Goal: Transaction & Acquisition: Purchase product/service

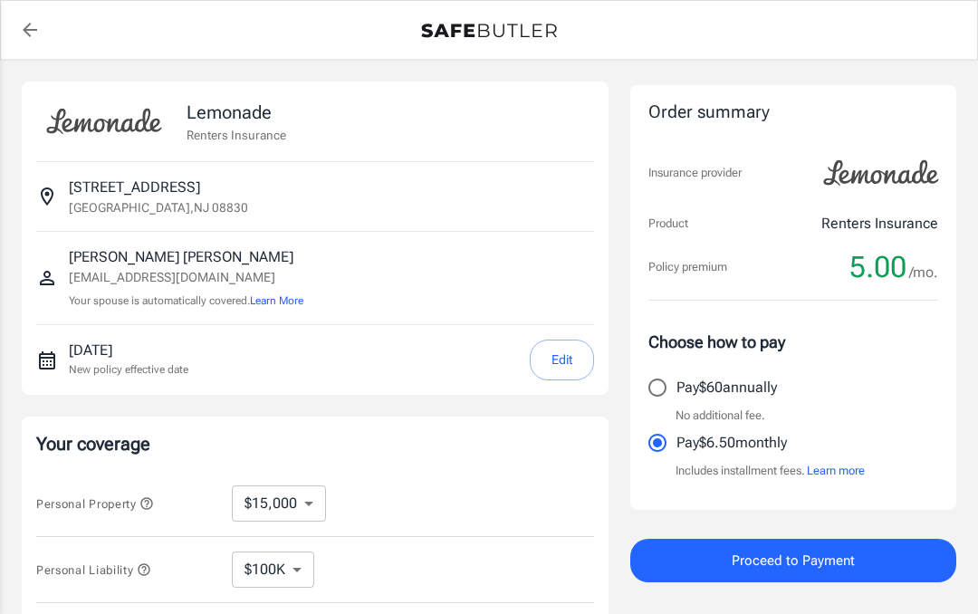
select select "15000"
select select "500"
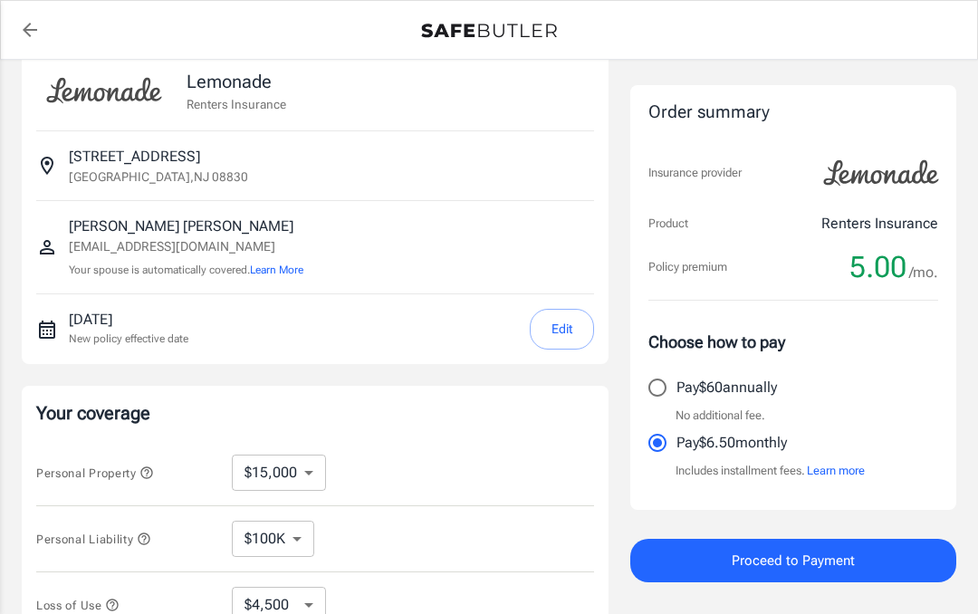
scroll to position [30, 0]
click at [844, 549] on span "Proceed to Payment" at bounding box center [792, 561] width 123 height 24
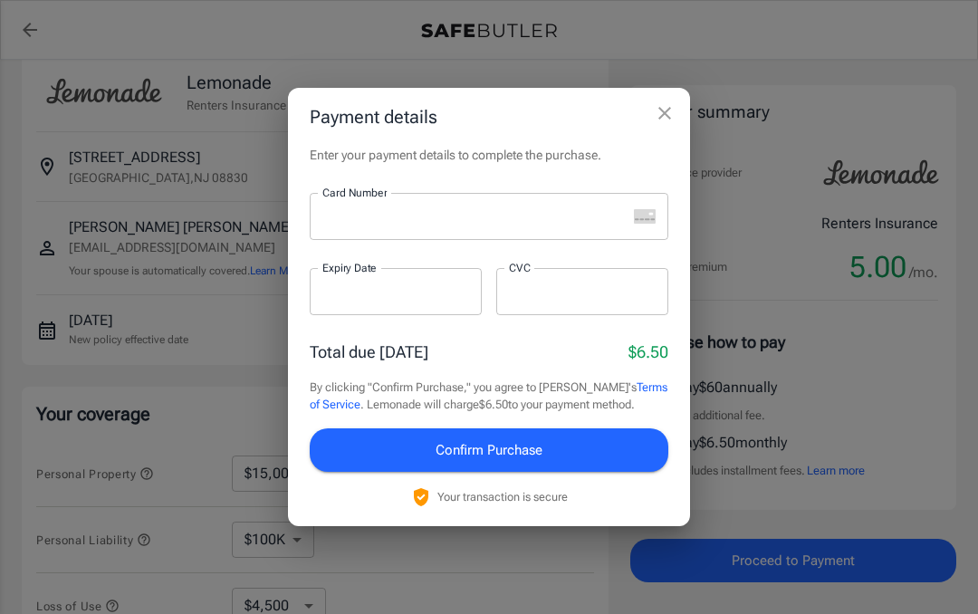
click at [822, 112] on div "Payment details Enter your payment details to complete the purchase. Card Numbe…" at bounding box center [489, 307] width 978 height 614
click at [791, 190] on div "Payment details Enter your payment details to complete the purchase. Card Numbe…" at bounding box center [489, 307] width 978 height 614
click at [668, 112] on icon "close" at bounding box center [665, 113] width 22 height 22
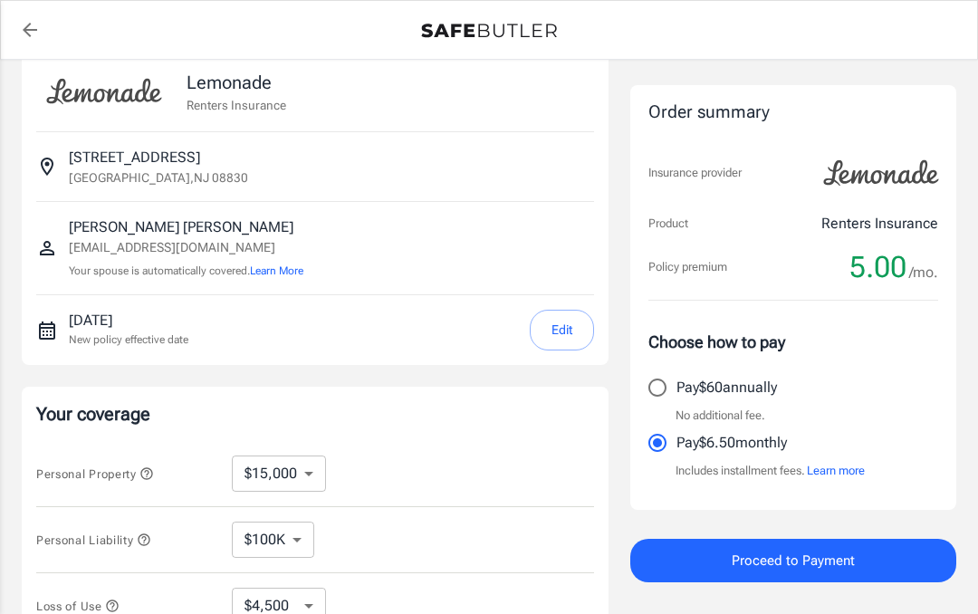
click at [858, 194] on img at bounding box center [881, 173] width 136 height 51
click at [741, 165] on p "Insurance provider" at bounding box center [694, 173] width 93 height 18
click at [721, 272] on p "Policy premium" at bounding box center [687, 267] width 79 height 18
click at [749, 110] on div "Order summary" at bounding box center [793, 113] width 290 height 26
click at [734, 154] on div "Insurance provider" at bounding box center [793, 173] width 290 height 51
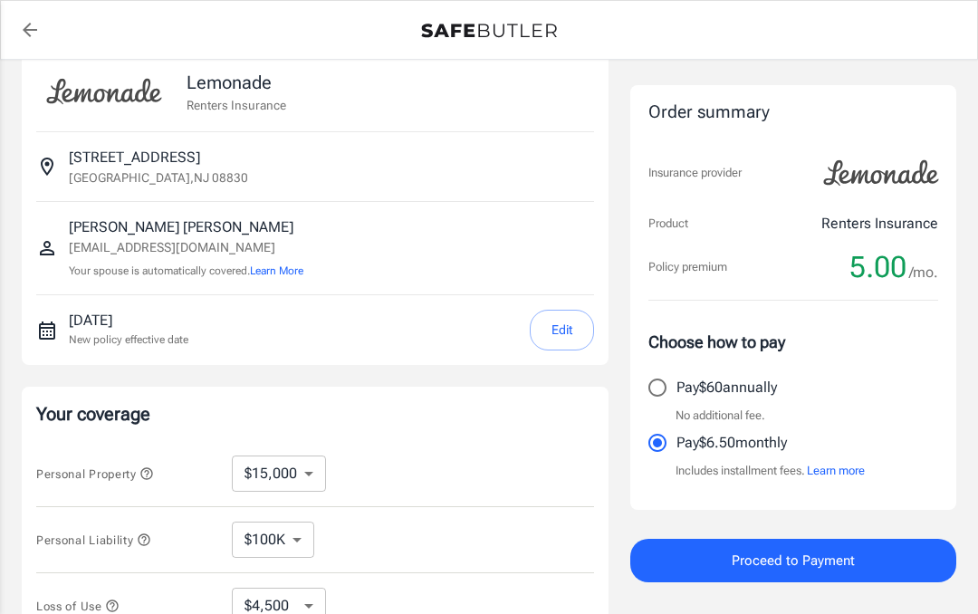
click at [721, 178] on p "Insurance provider" at bounding box center [694, 173] width 93 height 18
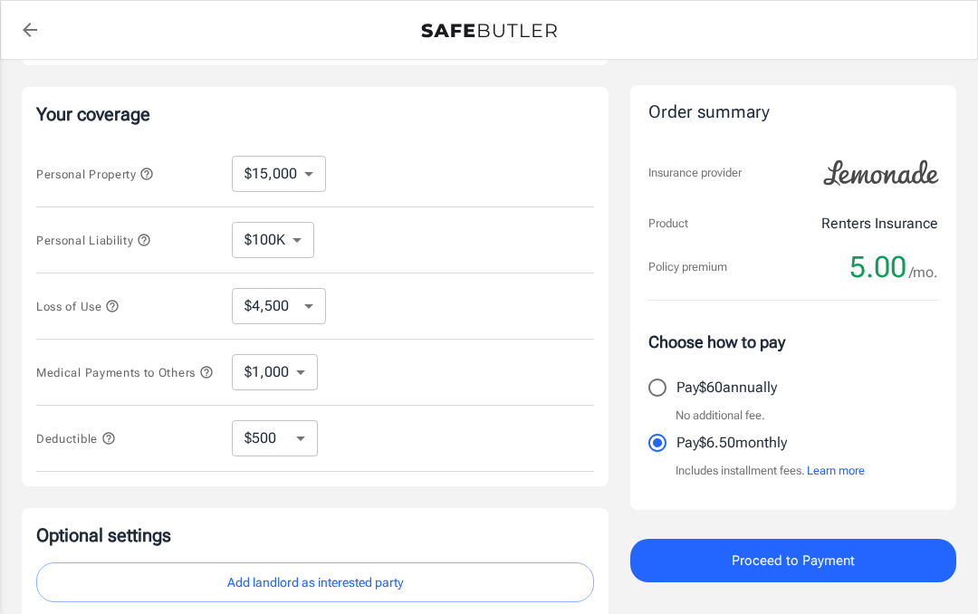
scroll to position [320, 0]
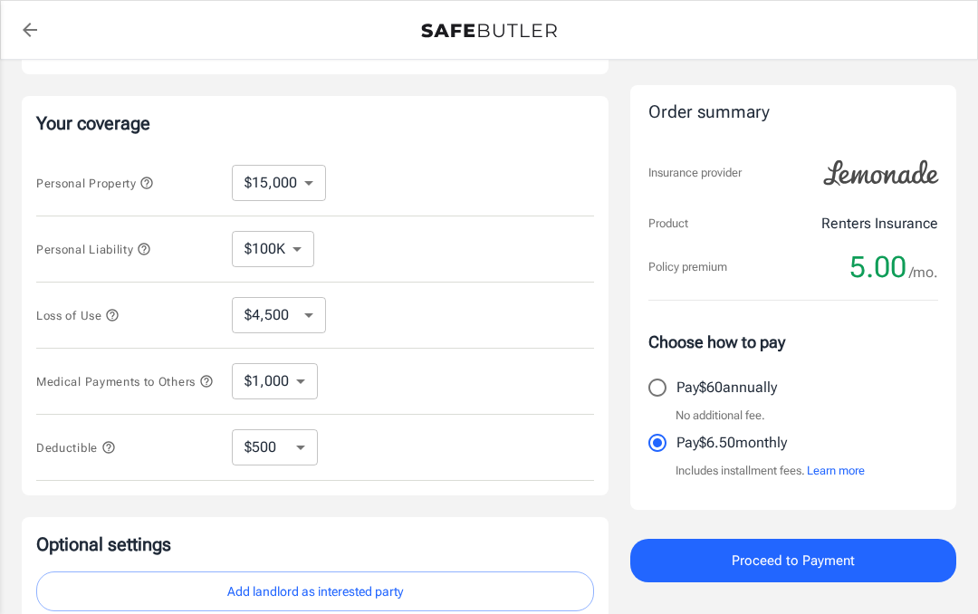
click at [321, 177] on select "$10,000 $15,000 $20,000 $25,000 $30,000 $40,000 $50,000 $100K $150K $200K $250K" at bounding box center [279, 183] width 94 height 36
select select "30000"
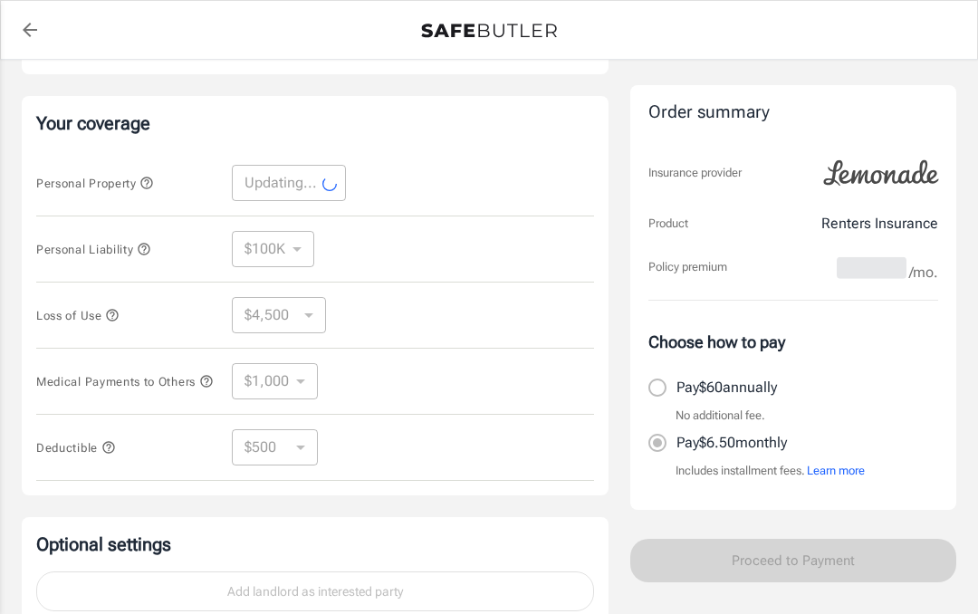
select select "30000"
select select "9000"
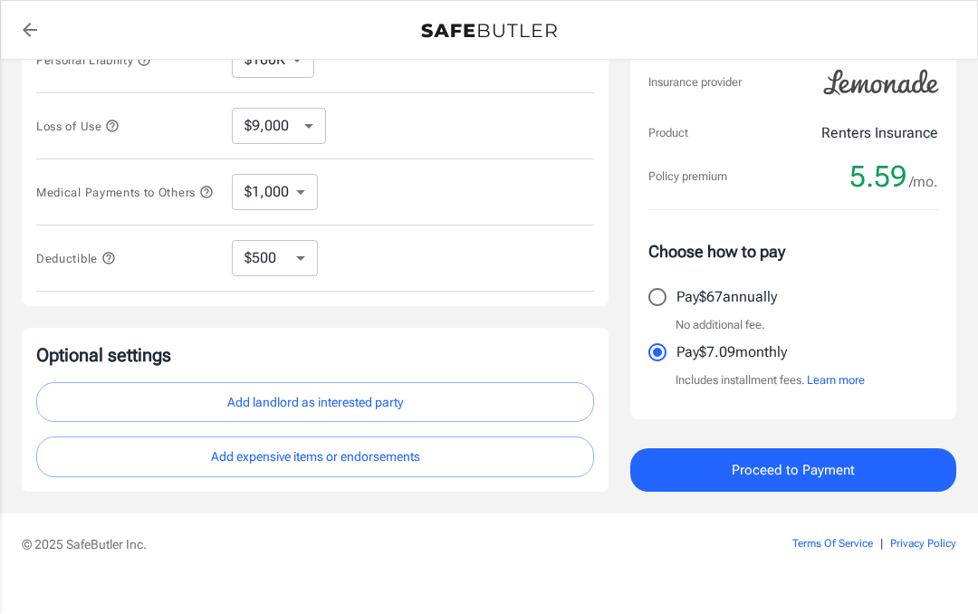
scroll to position [541, 0]
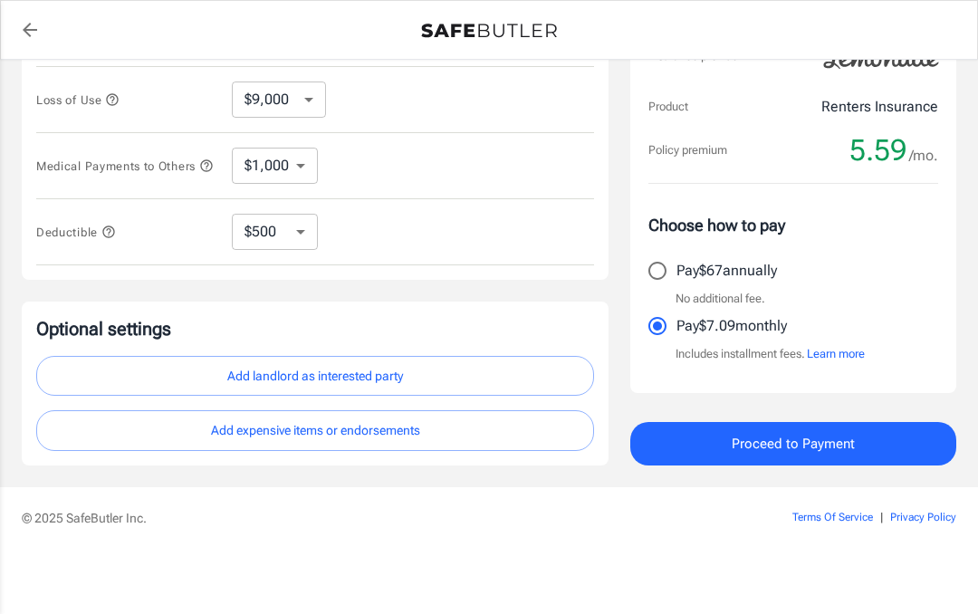
click at [674, 275] on input "Pay $67 annually" at bounding box center [657, 271] width 38 height 38
radio input "true"
click at [419, 374] on button "Add landlord as interested party" at bounding box center [315, 376] width 558 height 41
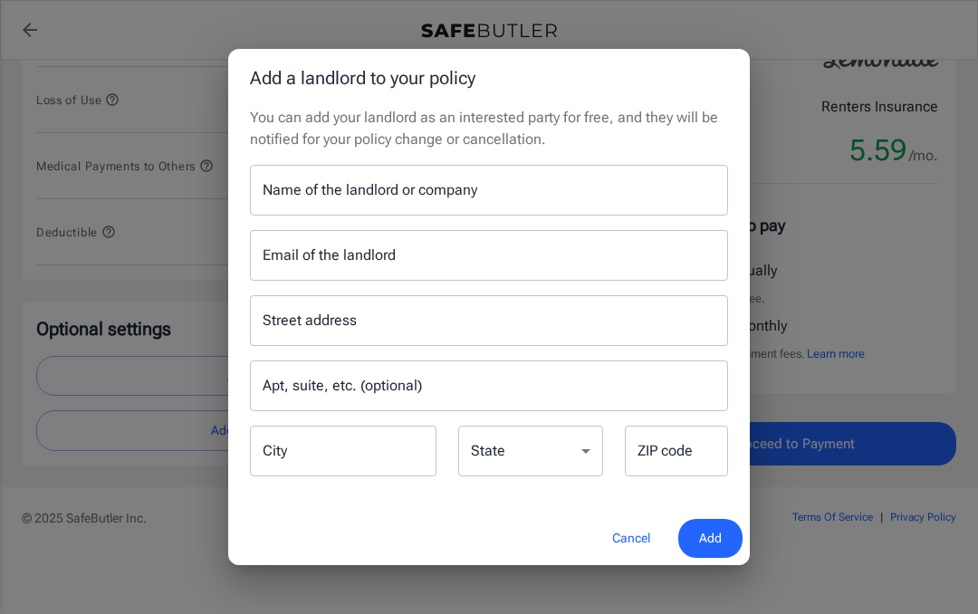
click at [646, 537] on button "Cancel" at bounding box center [631, 538] width 80 height 39
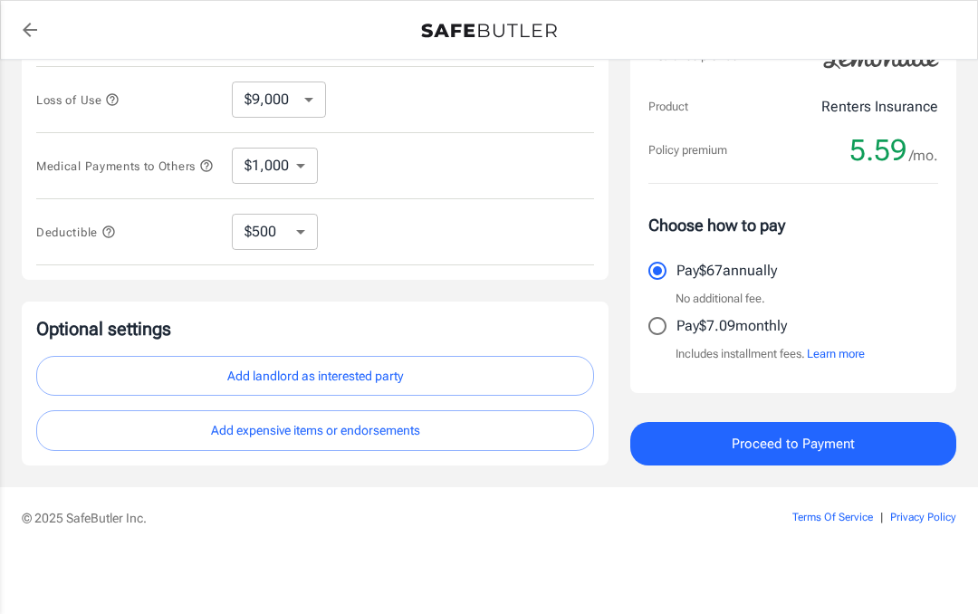
click at [320, 90] on select "$9,000 $15,000 $24,000 $36,000 $51,000 $72,000 $102K $144K $198K" at bounding box center [279, 99] width 94 height 36
click at [568, 511] on p "© 2025 SafeButler Inc." at bounding box center [369, 518] width 695 height 18
click at [312, 100] on select "$9,000 $15,000 $24,000 $36,000 $51,000 $72,000 $102K $144K $198K" at bounding box center [279, 99] width 94 height 36
select select "24000"
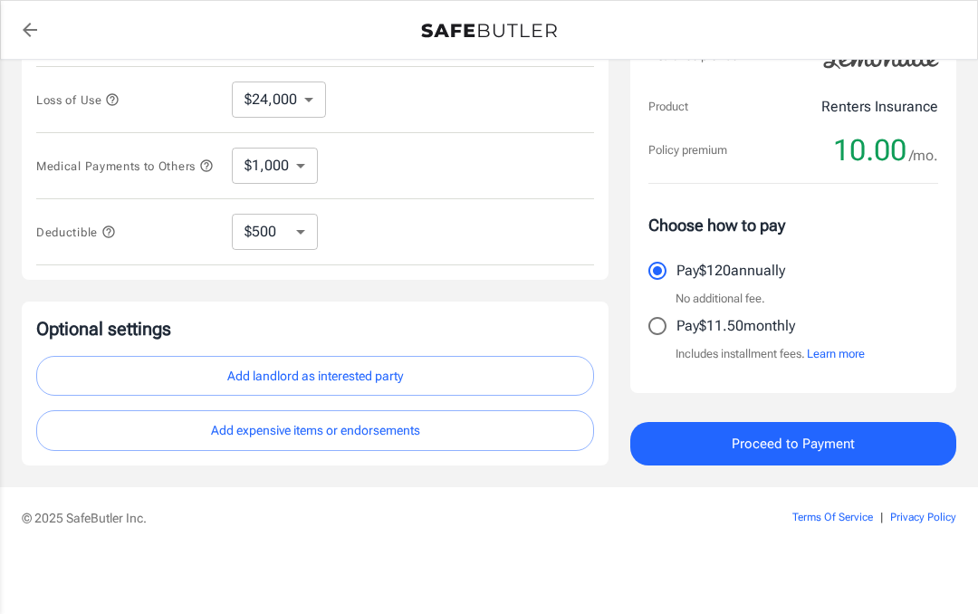
click at [301, 166] on select "$1,000 $2,000 $3,000 $4,000 $5,000" at bounding box center [275, 166] width 86 height 36
select select "3000"
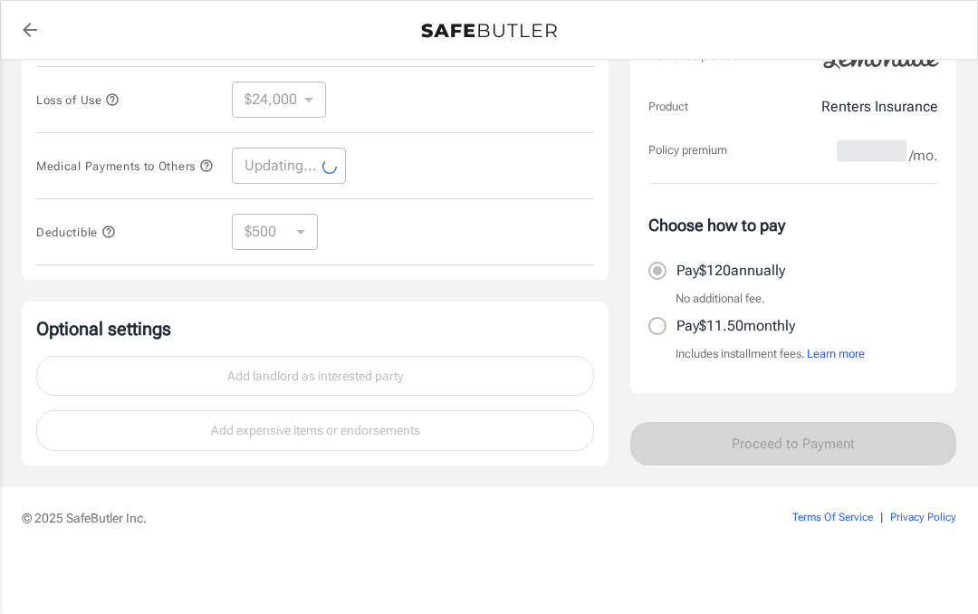
click at [329, 158] on div at bounding box center [329, 168] width 14 height 21
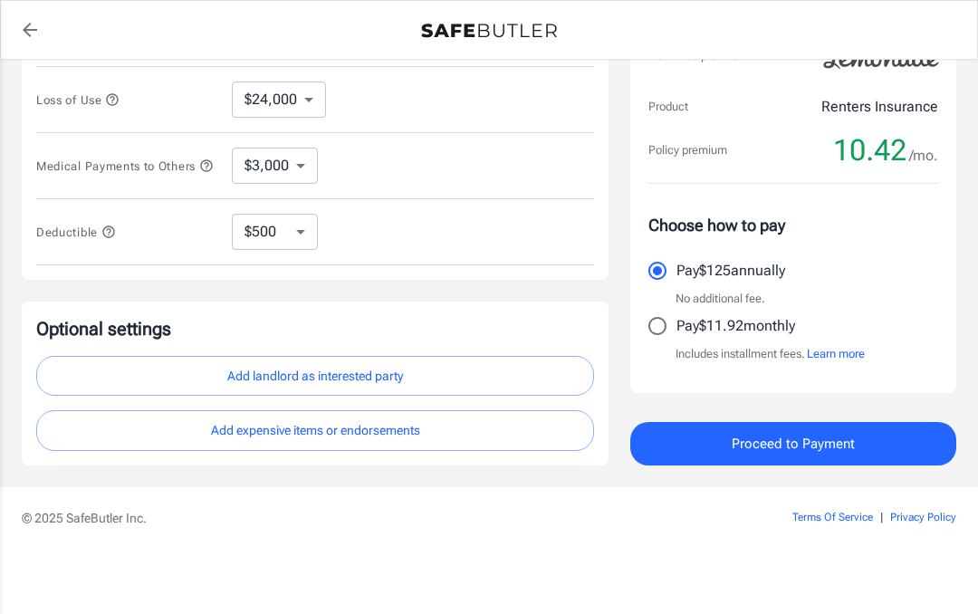
click at [298, 167] on select "$1,000 $2,000 $3,000 $4,000 $5,000" at bounding box center [275, 166] width 86 height 36
click at [307, 164] on select "$1,000 $2,000 $3,000 $4,000 $5,000" at bounding box center [275, 166] width 86 height 36
select select "5000"
click at [307, 162] on select "$1,000 $2,000 $3,000 $4,000 $5,000" at bounding box center [275, 166] width 86 height 36
select select "3000"
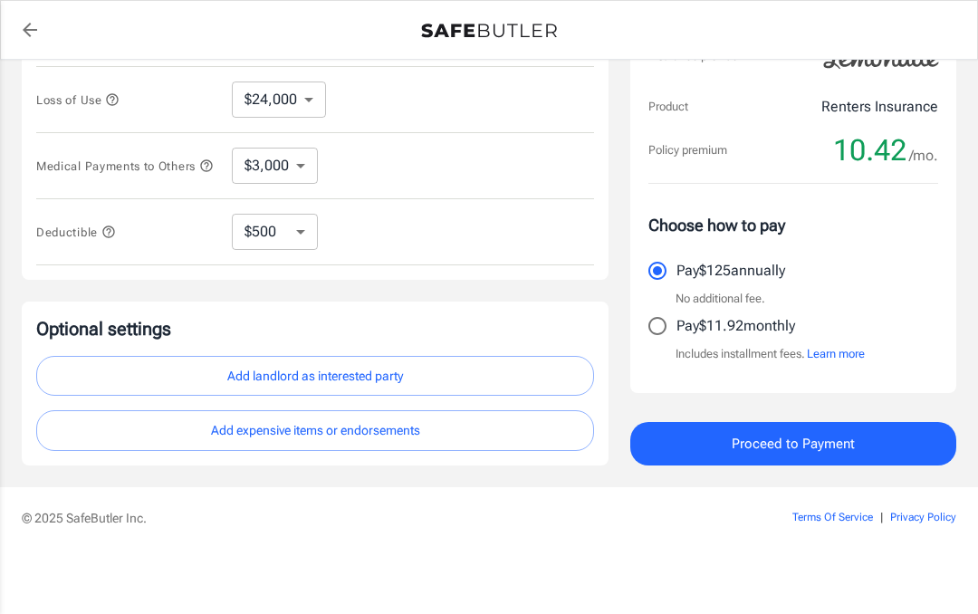
click at [304, 168] on select "$1,000 $2,000 $3,000 $4,000 $5,000" at bounding box center [275, 166] width 86 height 36
select select "1000"
click at [301, 169] on select "$1,000 $2,000 $3,000 $4,000 $5,000" at bounding box center [275, 166] width 86 height 36
select select "5000"
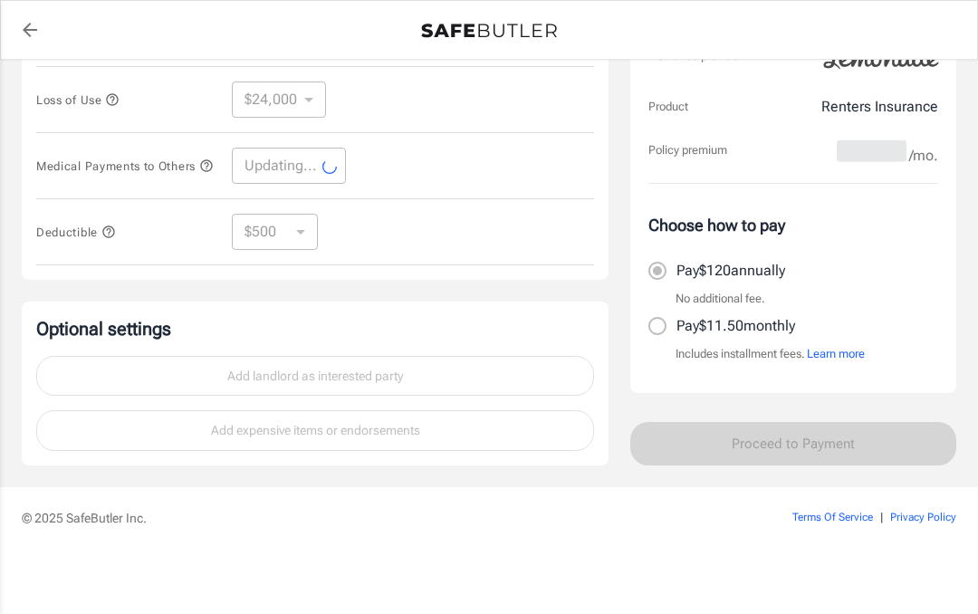
select select "5000"
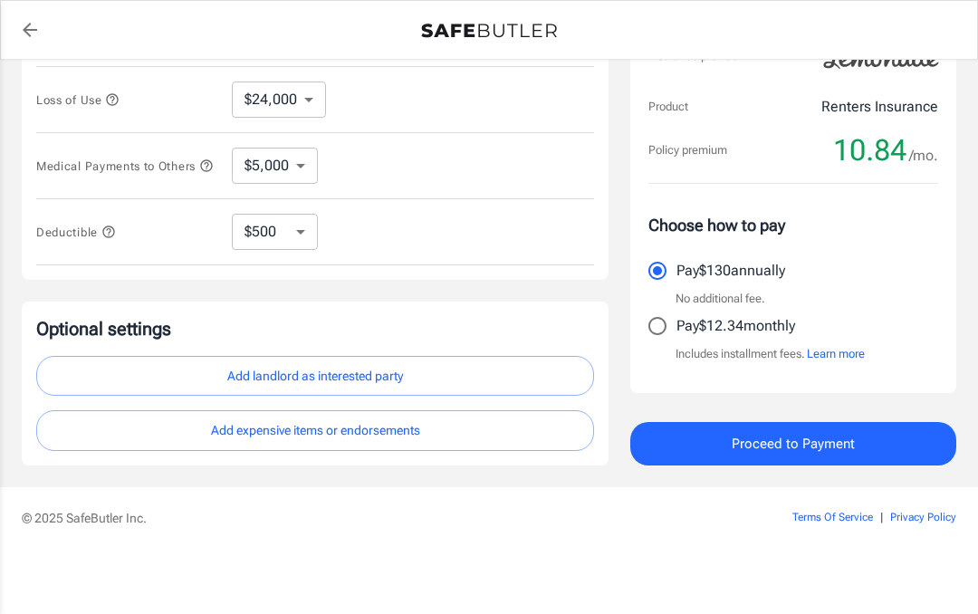
click at [300, 227] on select "$250 $500 $1,000 $2,500" at bounding box center [275, 232] width 86 height 36
select select "2500"
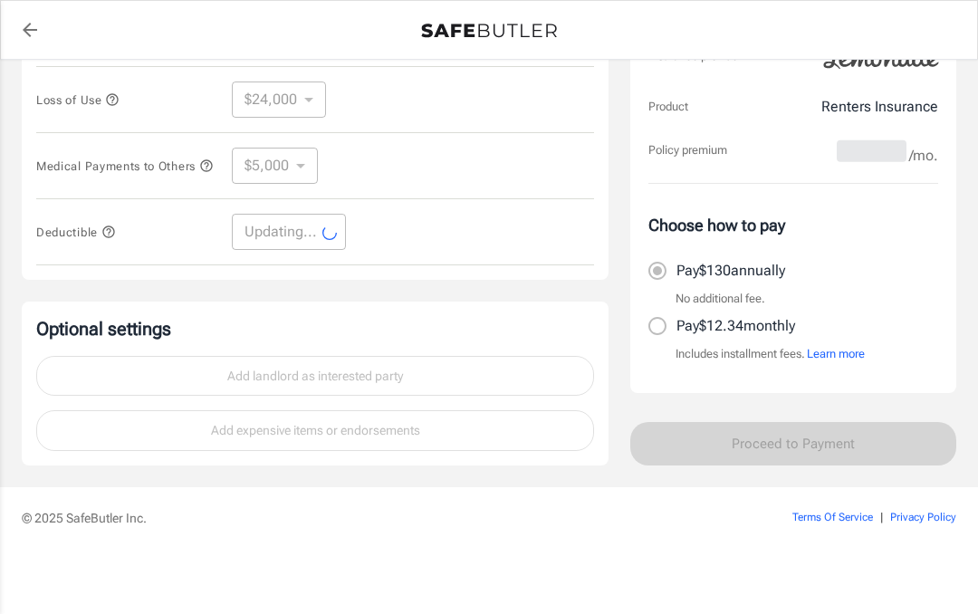
select select "2500"
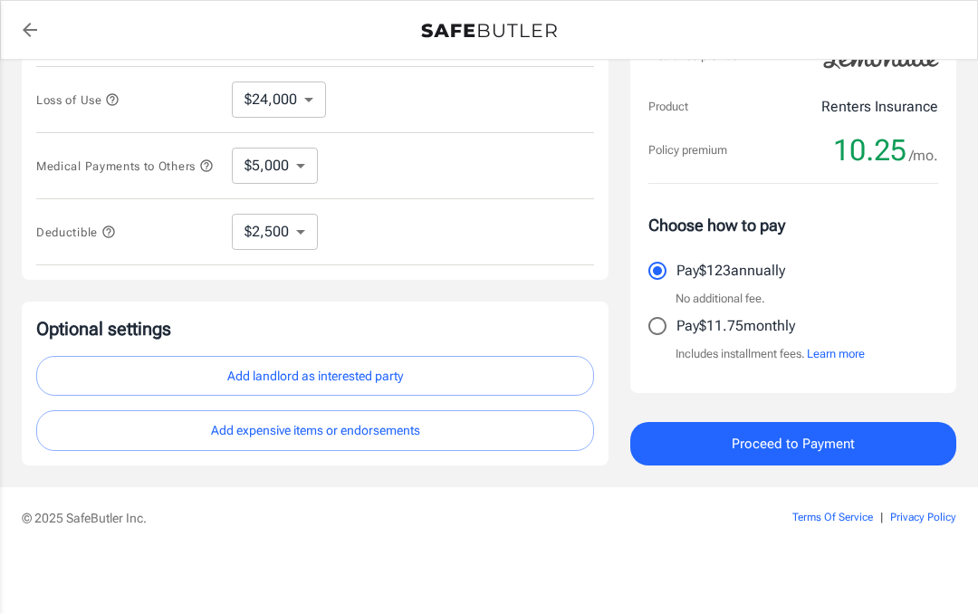
click at [311, 228] on select "$250 $500 $1,000 $2,500" at bounding box center [275, 232] width 86 height 36
click at [316, 155] on select "$1,000 $2,000 $3,000 $4,000 $5,000" at bounding box center [275, 166] width 86 height 36
click at [309, 91] on select "$9,000 $15,000 $24,000 $36,000 $51,000 $72,000 $102K $144K $198K" at bounding box center [279, 99] width 94 height 36
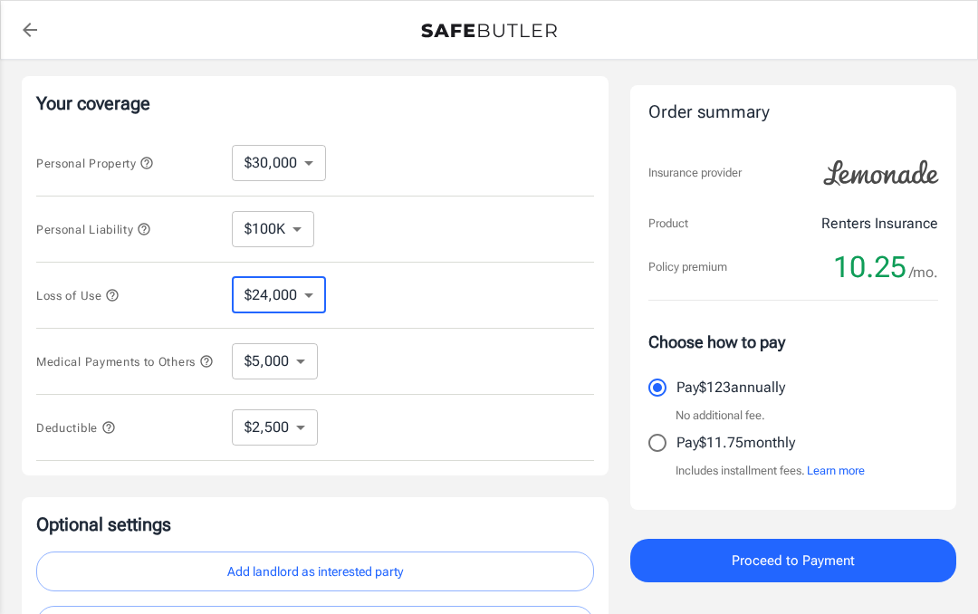
scroll to position [335, 0]
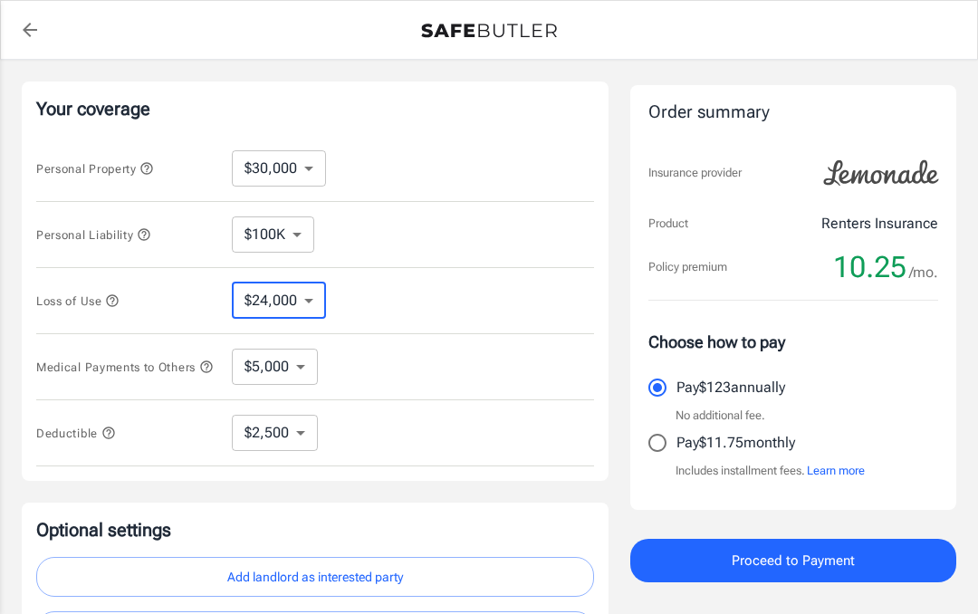
click at [306, 232] on select "$100K $200K $300K $400K $500K" at bounding box center [273, 234] width 82 height 36
select select "400000"
click at [309, 233] on select "$100K $200K $300K $400K $500K" at bounding box center [273, 234] width 82 height 36
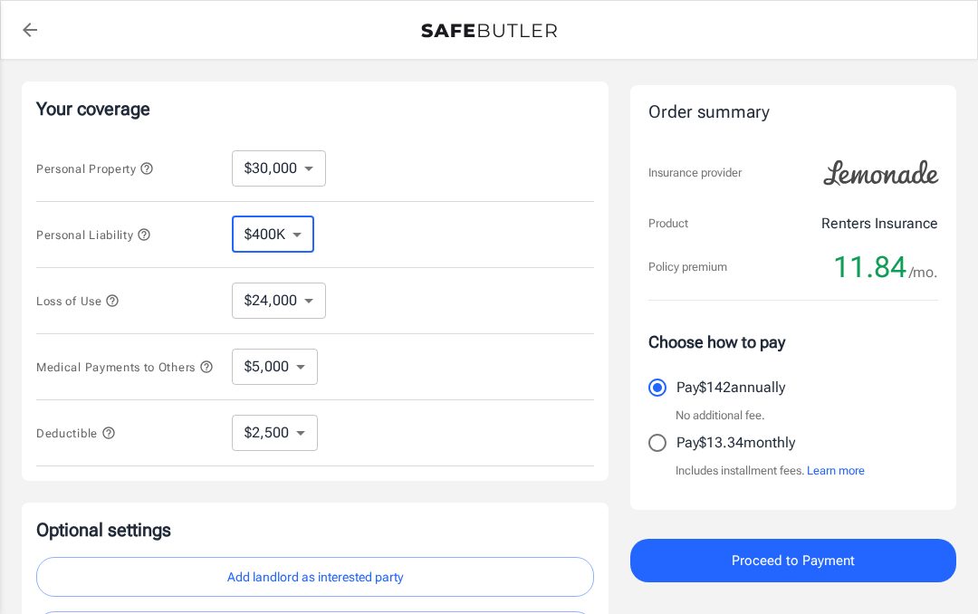
select select "100000"
click at [300, 225] on select "$100K $200K $300K $400K $500K" at bounding box center [273, 234] width 82 height 36
select select "200000"
click at [313, 236] on select "$100K $200K $300K $400K $500K" at bounding box center [273, 234] width 82 height 36
select select "100000"
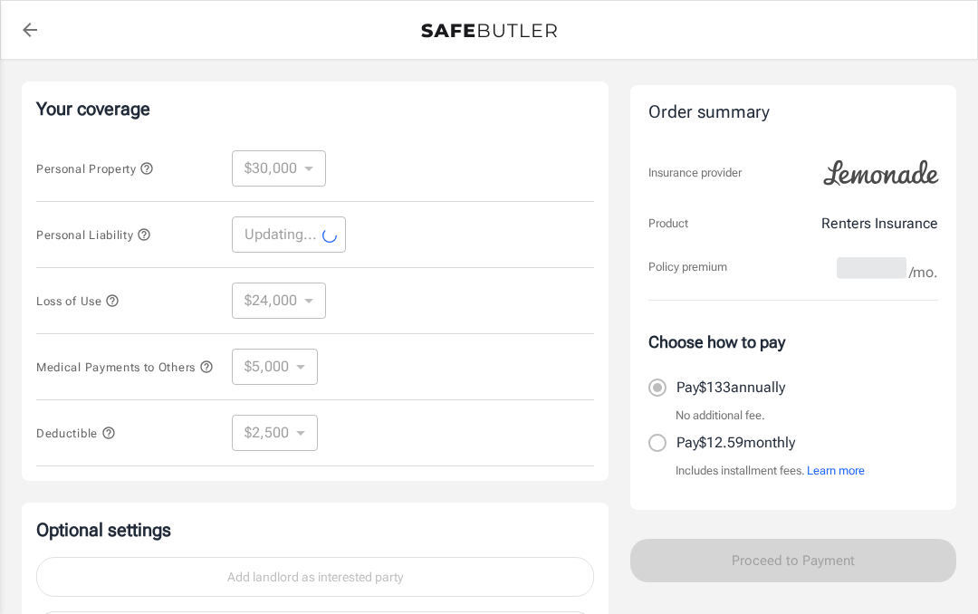
select select "100000"
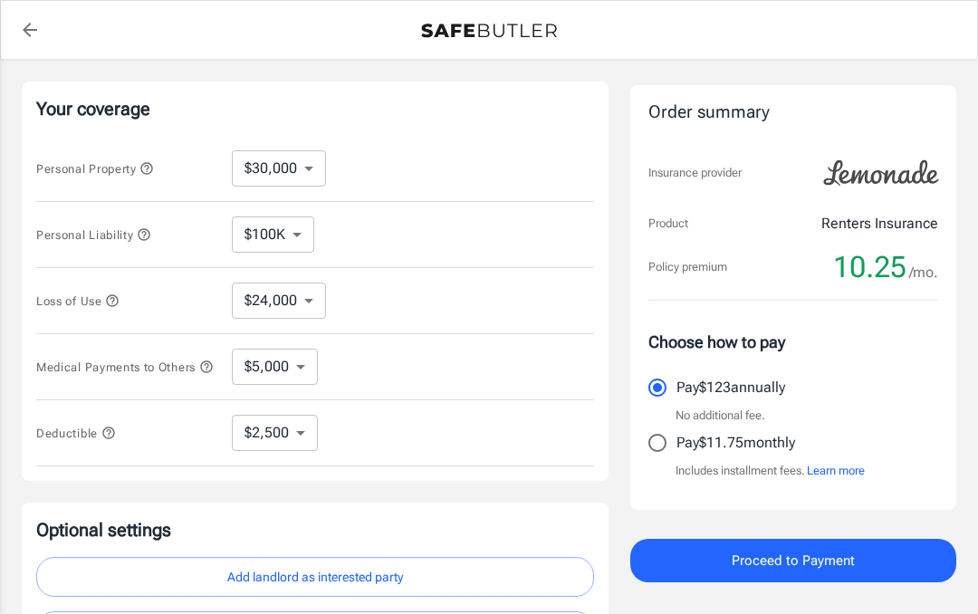
click at [323, 305] on select "$9,000 $15,000 $24,000 $36,000 $51,000 $72,000 $102K $144K $198K" at bounding box center [279, 300] width 94 height 36
select select "15000"
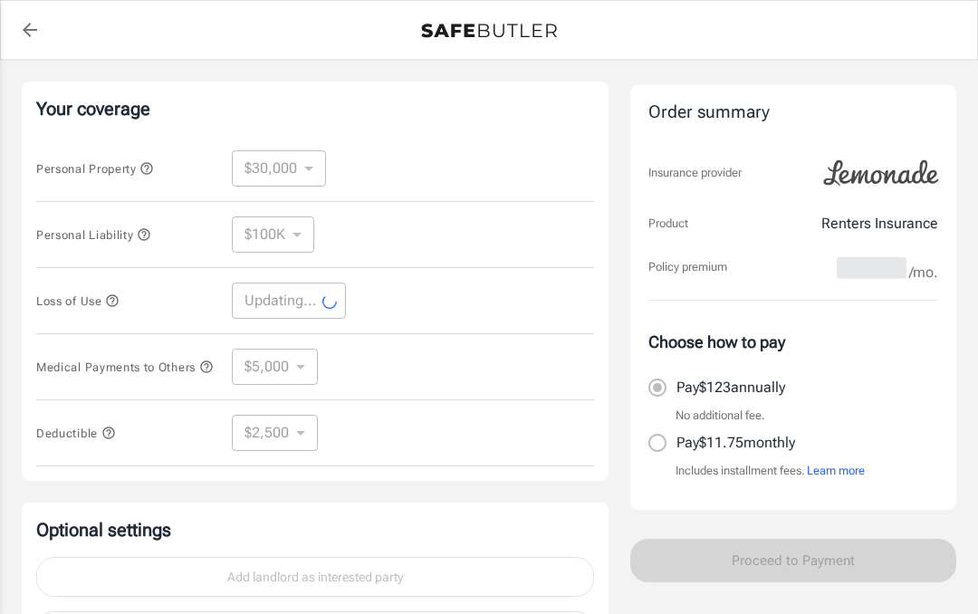
select select "15000"
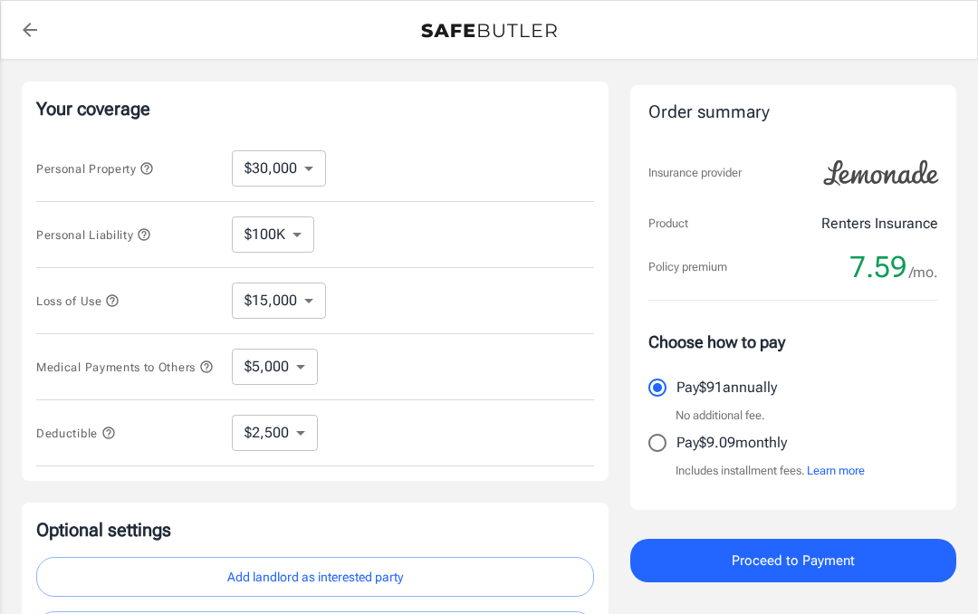
click at [805, 539] on button "Proceed to Payment" at bounding box center [793, 560] width 326 height 43
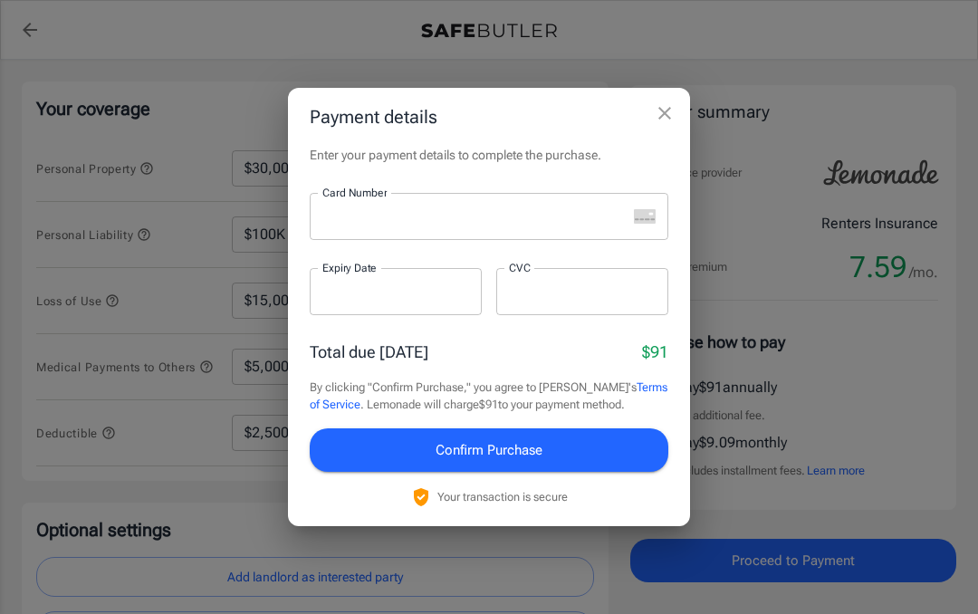
click at [661, 119] on icon "close" at bounding box center [664, 113] width 13 height 13
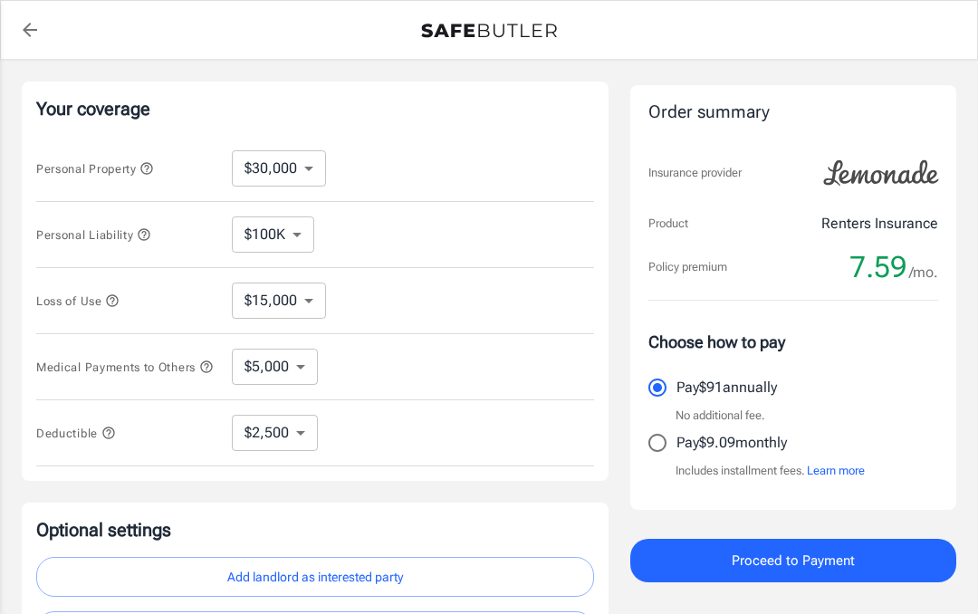
click at [752, 474] on p "Includes installment fees. Learn more" at bounding box center [769, 471] width 189 height 18
click at [826, 556] on span "Proceed to Payment" at bounding box center [792, 561] width 123 height 24
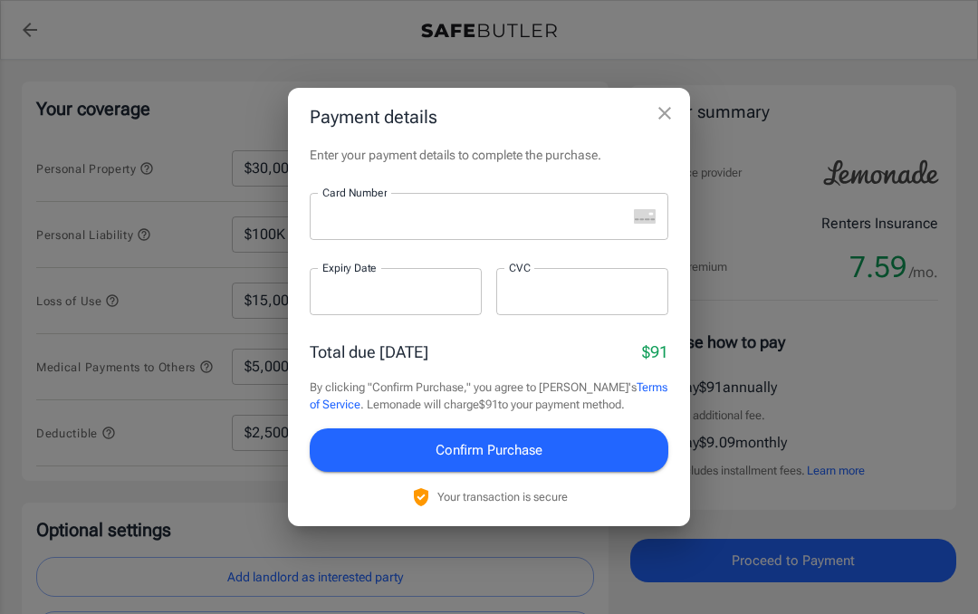
click at [673, 121] on icon "close" at bounding box center [665, 113] width 22 height 22
